Goal: Communication & Community: Connect with others

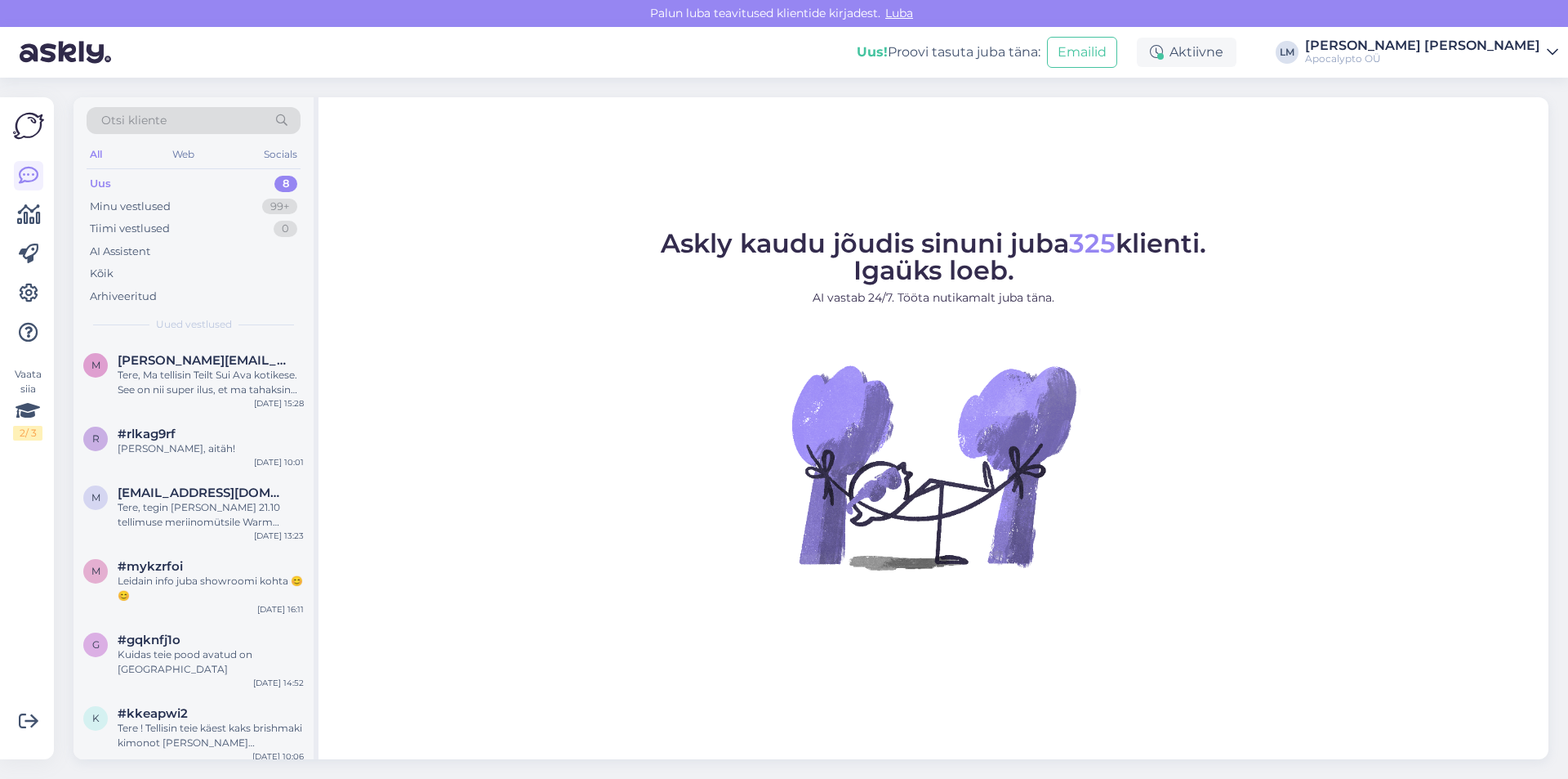
click at [159, 189] on div "Uus 8" at bounding box center [194, 184] width 214 height 23
click at [191, 209] on div "Minu vestlused 99+" at bounding box center [194, 206] width 214 height 23
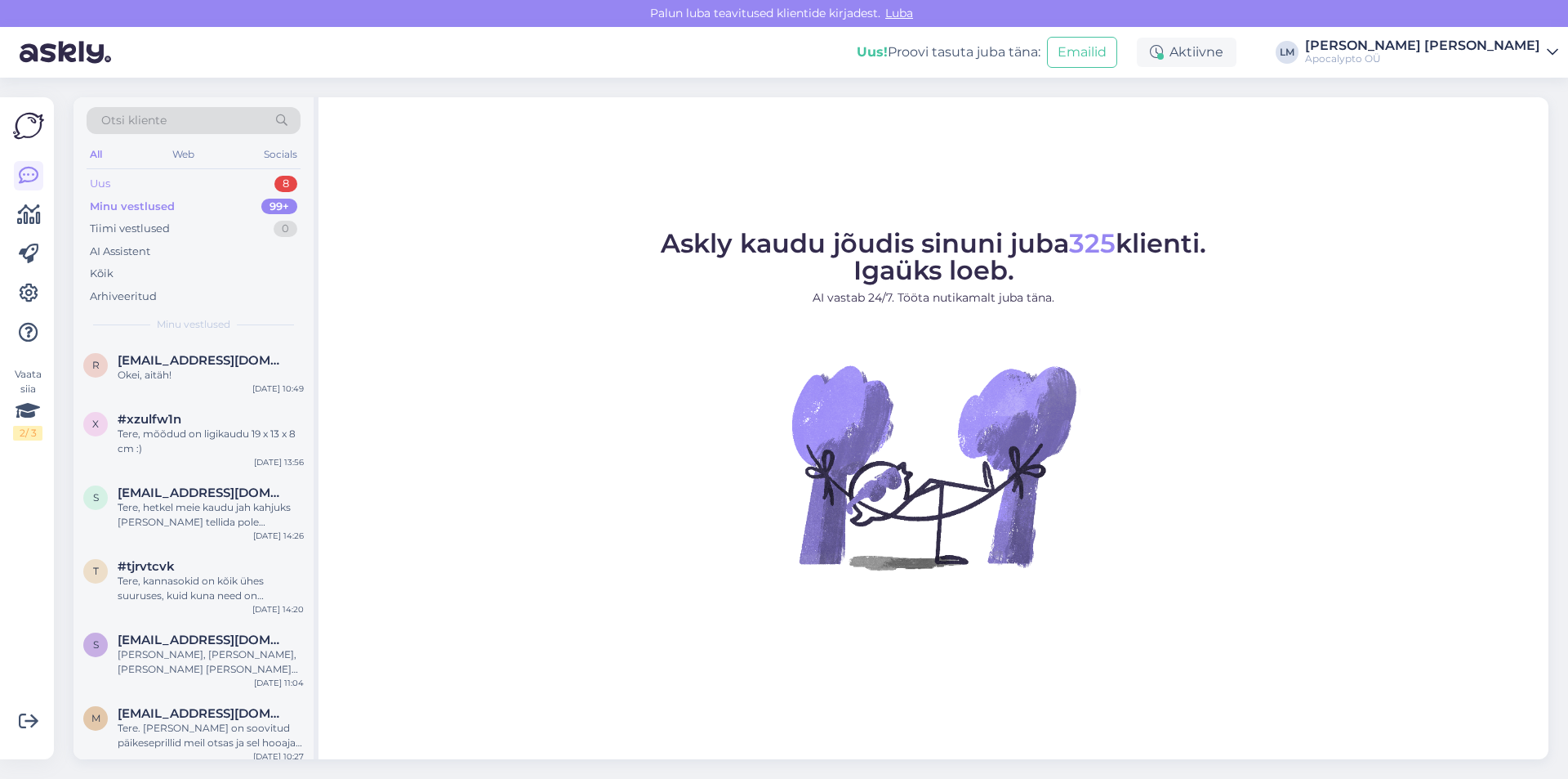
click at [170, 183] on div "Uus 8" at bounding box center [194, 184] width 214 height 23
